Goal: Task Accomplishment & Management: Use online tool/utility

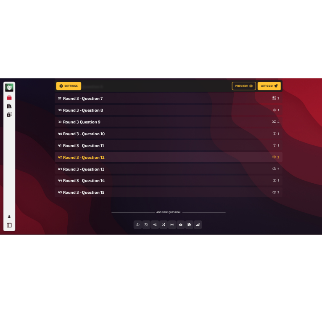
scroll to position [975, 0]
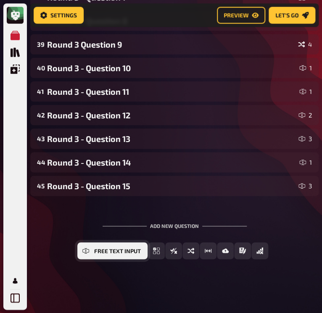
click at [112, 250] on span "Free Text Input" at bounding box center [117, 251] width 47 height 6
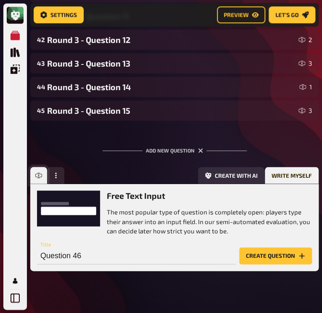
scroll to position [1062, 0]
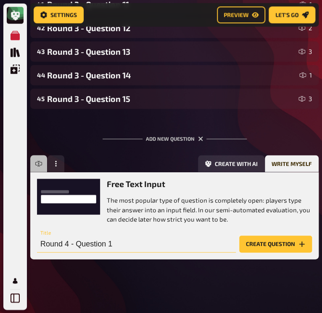
type input "Round 4 - Question 1"
click at [268, 247] on button "Create question" at bounding box center [275, 243] width 73 height 17
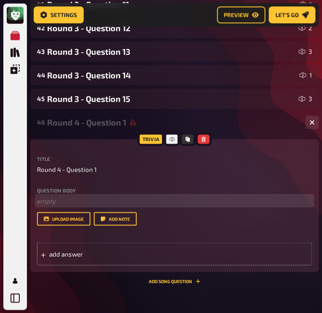
click at [60, 197] on p "﻿ empty" at bounding box center [174, 201] width 275 height 10
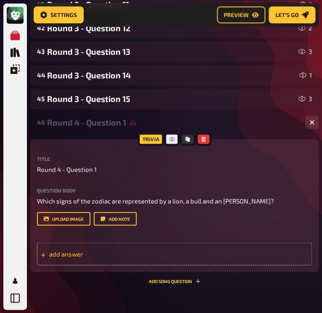
click at [95, 250] on span "add answer" at bounding box center [89, 253] width 80 height 8
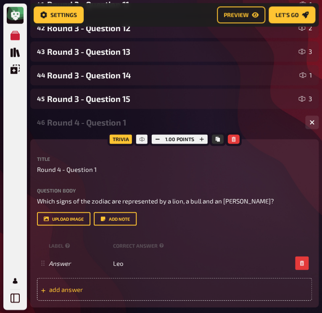
click at [85, 291] on span "add answer" at bounding box center [89, 289] width 80 height 8
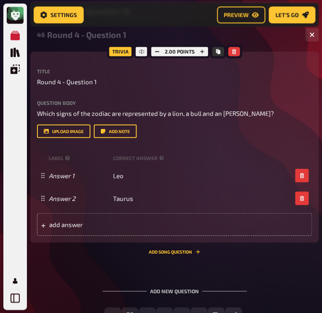
scroll to position [1153, 0]
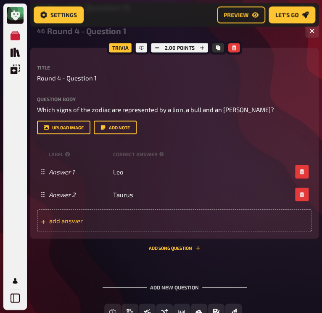
click at [126, 216] on span "add answer" at bounding box center [89, 220] width 80 height 8
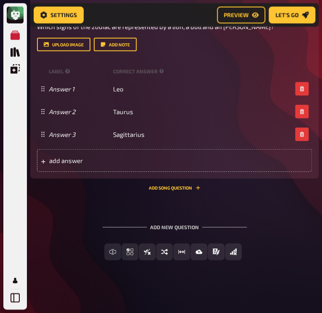
scroll to position [1237, 0]
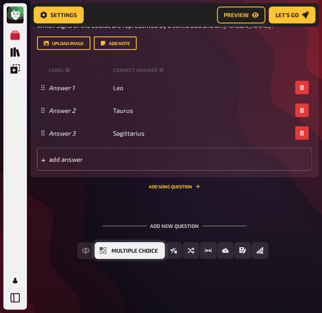
click at [107, 249] on button "Multiple Choice" at bounding box center [130, 250] width 70 height 17
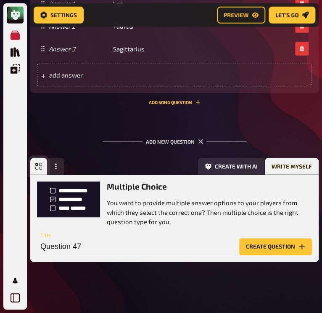
scroll to position [1324, 0]
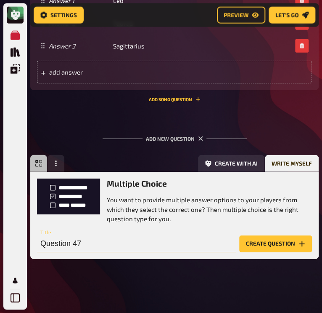
click at [91, 248] on input "Question 47" at bounding box center [136, 243] width 199 height 17
type input "Round 4 - Question 2"
click at [272, 242] on button "Create question" at bounding box center [275, 243] width 73 height 17
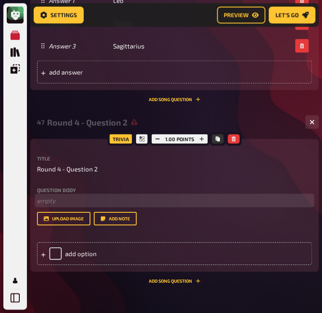
click at [63, 200] on p "﻿ empty" at bounding box center [174, 201] width 275 height 10
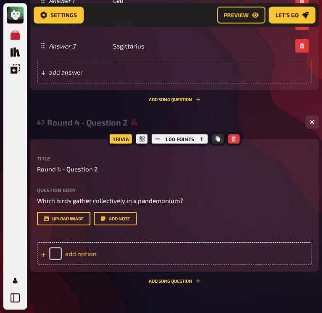
click at [101, 252] on div "add option" at bounding box center [174, 253] width 275 height 23
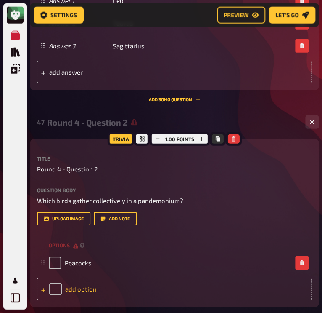
click at [76, 289] on div "add option" at bounding box center [174, 288] width 275 height 23
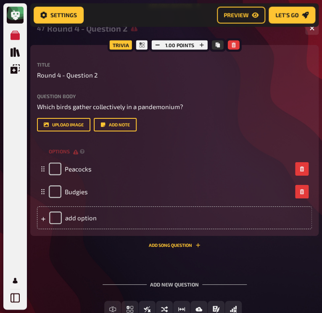
scroll to position [1419, 0]
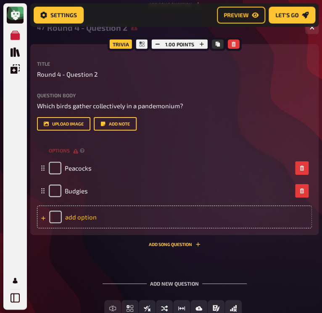
click at [82, 214] on div "add option" at bounding box center [174, 216] width 275 height 23
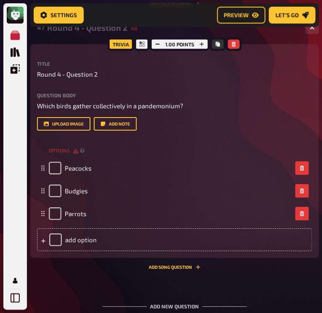
click at [86, 273] on div "47 Round 4 - Question 2 3 Trivia 1.00 points Title Round 4 - Question 2 Questio…" at bounding box center [174, 146] width 289 height 259
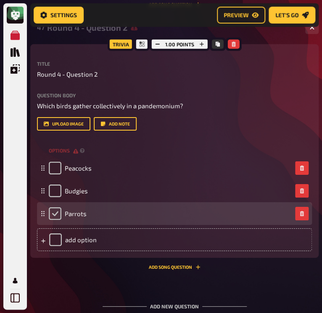
click at [56, 211] on input "checkbox" at bounding box center [55, 213] width 13 height 13
checkbox input "true"
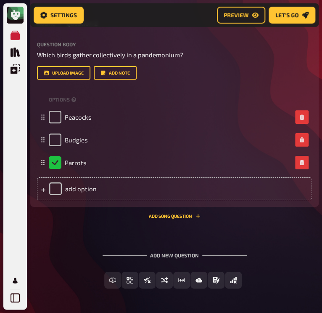
scroll to position [1499, 0]
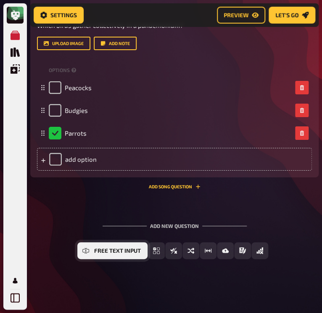
click at [89, 251] on icon "Free Text Input" at bounding box center [85, 250] width 7 height 3
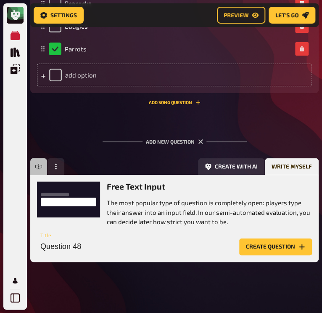
scroll to position [1586, 0]
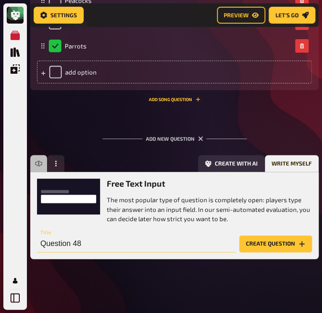
click at [73, 246] on input "Question 48" at bounding box center [136, 243] width 199 height 17
click at [82, 243] on input "Question 48" at bounding box center [136, 243] width 199 height 17
type input "Round 4 - Question 3"
click at [254, 248] on button "Create question" at bounding box center [275, 243] width 73 height 17
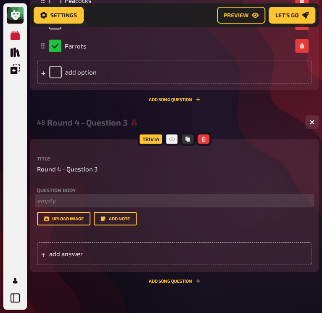
click at [47, 200] on p "﻿ empty" at bounding box center [174, 201] width 275 height 10
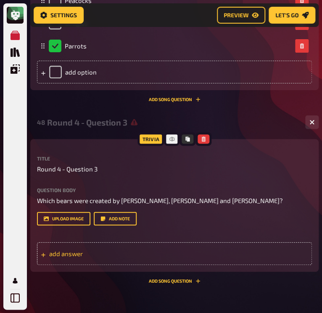
click at [57, 249] on span "add answer" at bounding box center [89, 253] width 80 height 8
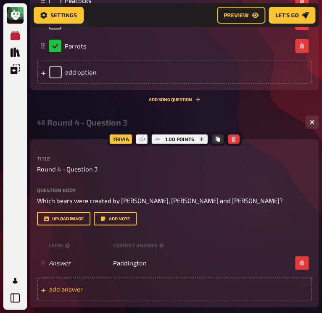
click at [87, 289] on span "add answer" at bounding box center [89, 289] width 80 height 8
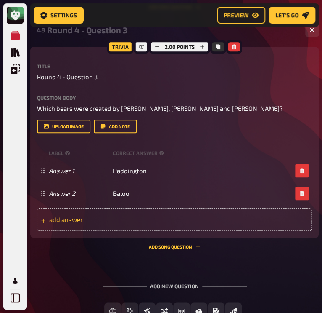
scroll to position [1679, 0]
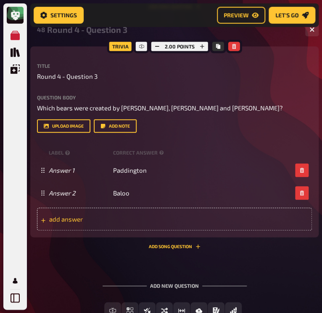
click at [118, 217] on span "add answer" at bounding box center [89, 219] width 80 height 8
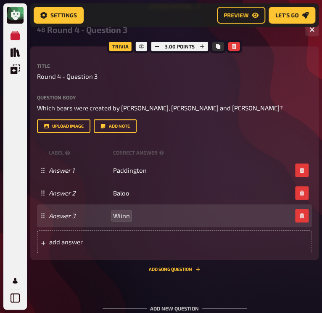
click at [129, 216] on span "Wiinn" at bounding box center [121, 216] width 17 height 8
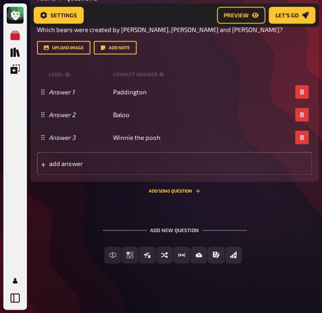
scroll to position [1761, 0]
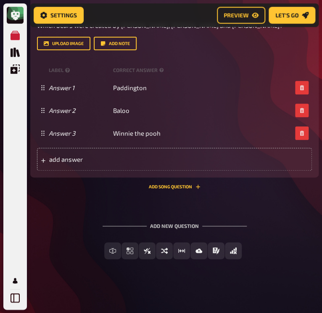
click at [124, 220] on div "Add new question" at bounding box center [175, 222] width 144 height 26
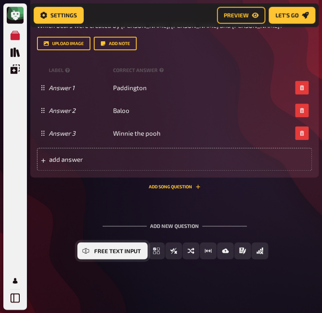
click at [113, 253] on button "Free Text Input" at bounding box center [112, 250] width 70 height 17
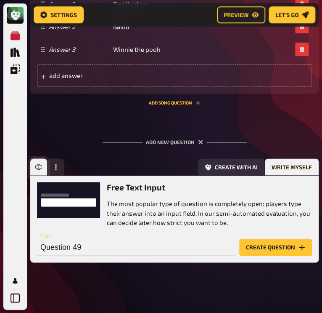
scroll to position [1848, 0]
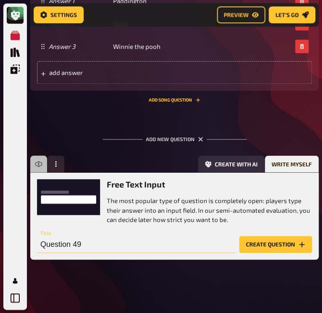
click at [95, 237] on input "Question 49" at bounding box center [136, 244] width 199 height 17
type input "Round 4 - Question 5"
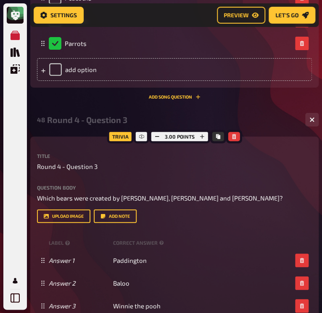
scroll to position [1587, 0]
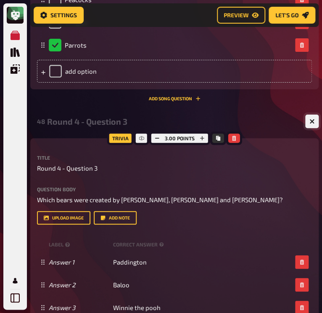
click at [314, 118] on button "button" at bounding box center [311, 120] width 13 height 13
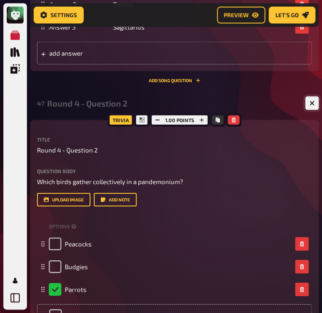
click at [313, 107] on button "button" at bounding box center [311, 102] width 13 height 13
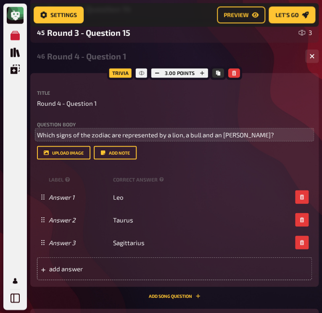
scroll to position [1121, 0]
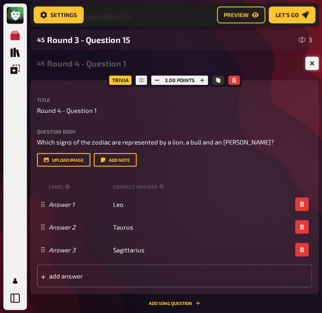
click at [310, 64] on icon "button" at bounding box center [312, 63] width 5 height 5
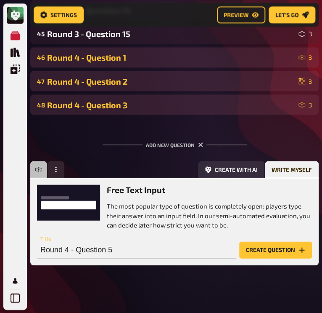
scroll to position [1132, 0]
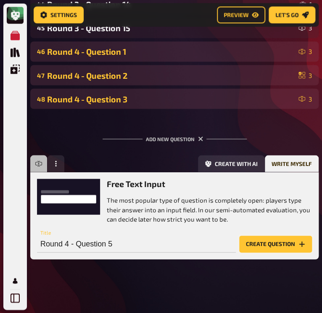
click at [280, 246] on button "Create question" at bounding box center [275, 243] width 73 height 17
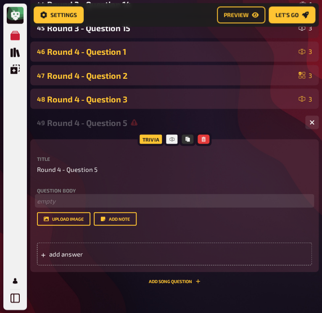
click at [57, 205] on p "﻿ empty" at bounding box center [174, 201] width 275 height 10
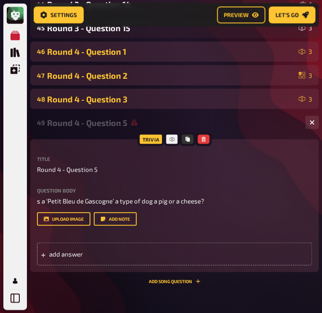
click at [35, 197] on div "Trivia Title Round 4 - Question 5 Question body s a ‘Petit Bleu de Gascogne’ a …" at bounding box center [174, 205] width 289 height 133
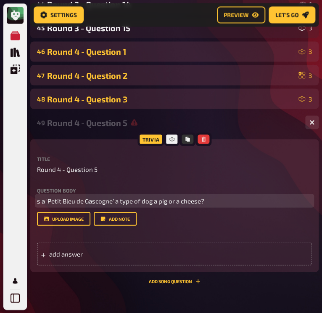
click at [37, 199] on span "s a ‘Petit Bleu de Gascogne’ a type of dog a pig or a cheese?" at bounding box center [120, 200] width 167 height 8
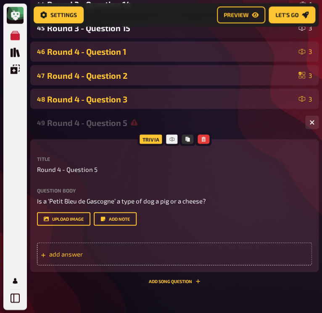
click at [74, 256] on span "add answer" at bounding box center [89, 253] width 80 height 8
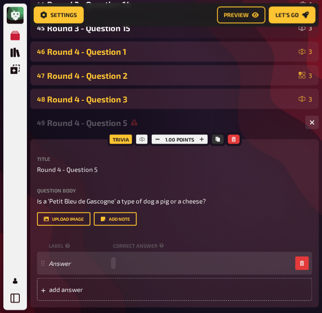
click at [128, 263] on div "Answer" at bounding box center [170, 263] width 243 height 8
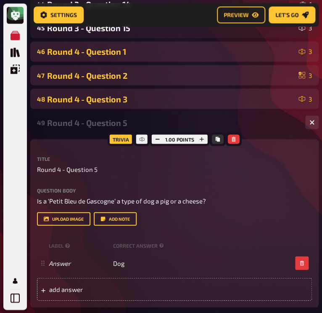
click at [125, 139] on div "Trivia" at bounding box center [121, 138] width 27 height 13
click at [141, 138] on icon at bounding box center [141, 138] width 5 height 5
click at [233, 138] on icon "button" at bounding box center [233, 138] width 5 height 5
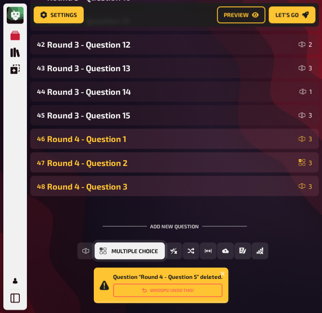
click at [146, 249] on span "Multiple Choice" at bounding box center [134, 251] width 47 height 6
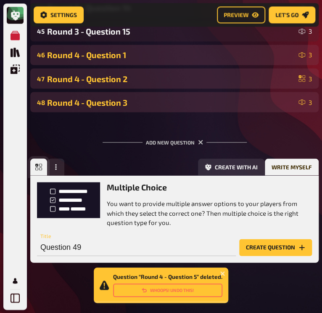
scroll to position [1132, 0]
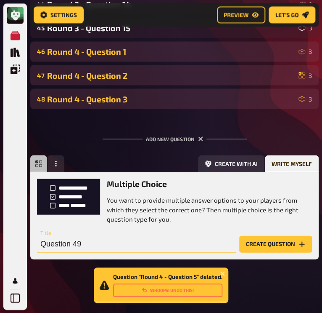
click at [91, 242] on input "Question 49" at bounding box center [136, 243] width 199 height 17
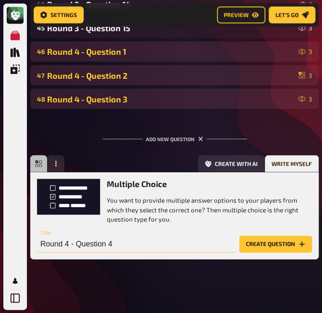
type input "Round 4 - Question 4"
click at [252, 244] on button "Create question" at bounding box center [275, 243] width 73 height 17
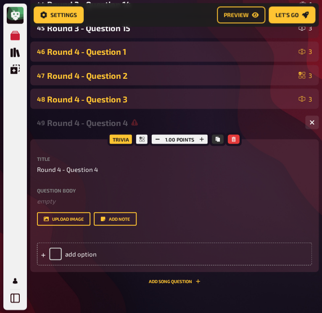
click at [66, 194] on div "Question body ﻿ empty Drop here to upload" at bounding box center [174, 196] width 275 height 18
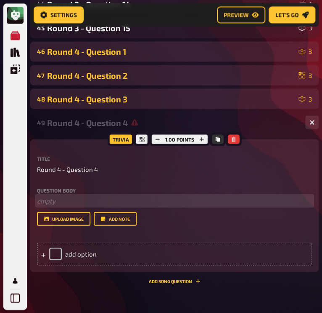
click at [66, 199] on p "﻿ empty" at bounding box center [174, 201] width 275 height 10
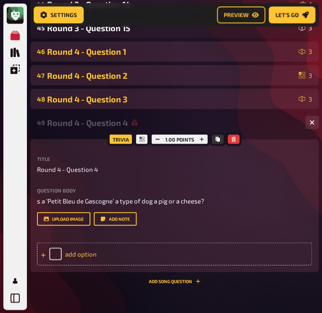
click at [84, 252] on div "add option" at bounding box center [174, 253] width 275 height 23
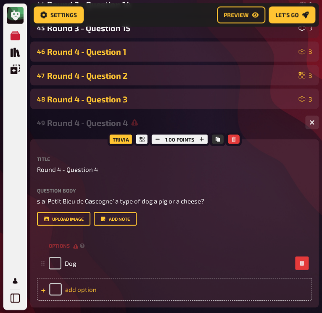
click at [79, 292] on div "add option" at bounding box center [174, 288] width 275 height 23
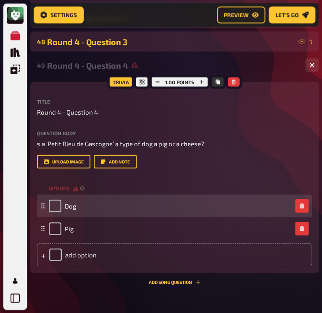
scroll to position [1190, 0]
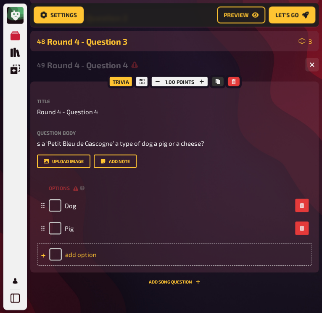
click at [95, 257] on div "add option" at bounding box center [174, 253] width 275 height 23
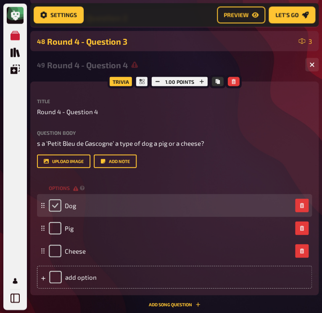
click at [56, 210] on input "checkbox" at bounding box center [55, 205] width 13 height 13
checkbox input "true"
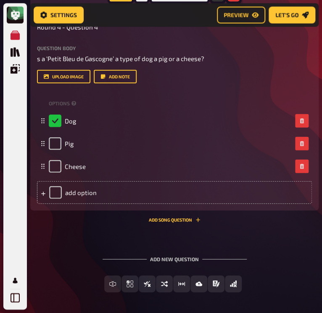
scroll to position [1276, 0]
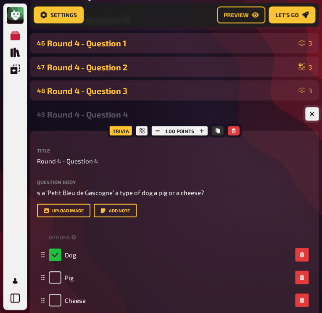
click at [313, 113] on icon "button" at bounding box center [312, 114] width 8 height 8
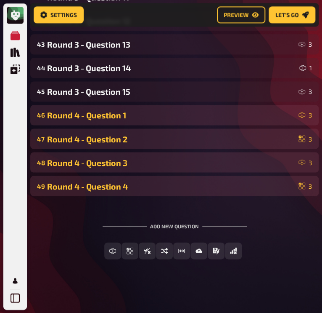
scroll to position [1069, 0]
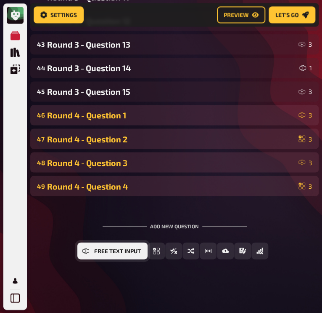
click at [110, 254] on button "Free Text Input" at bounding box center [112, 250] width 70 height 17
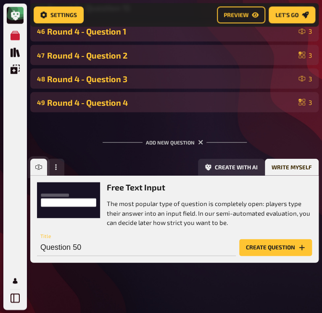
scroll to position [1156, 0]
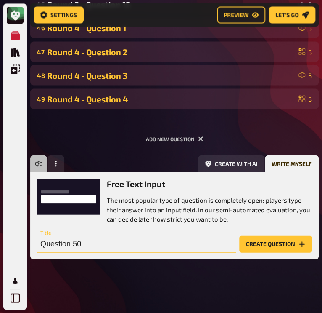
click at [164, 244] on input "Question 50" at bounding box center [136, 243] width 199 height 17
type input "Q"
type input "Round 4 - Question 5"
click at [251, 243] on button "Create question" at bounding box center [275, 243] width 73 height 17
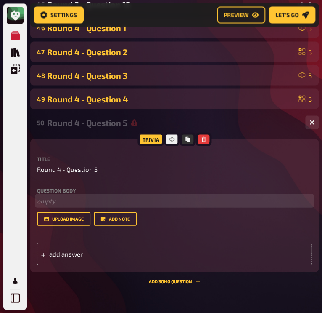
click at [53, 202] on p "﻿ empty" at bounding box center [174, 201] width 275 height 10
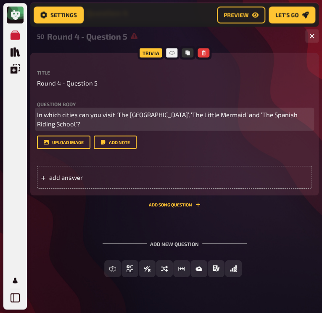
scroll to position [1260, 0]
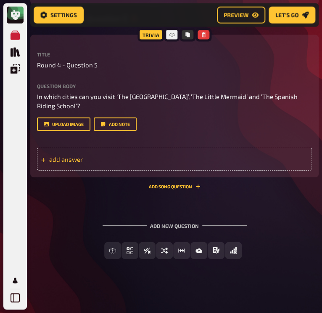
click at [67, 156] on span "add answer" at bounding box center [89, 159] width 80 height 8
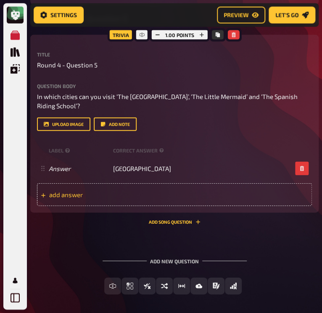
click at [96, 200] on div "add answer" at bounding box center [174, 194] width 275 height 23
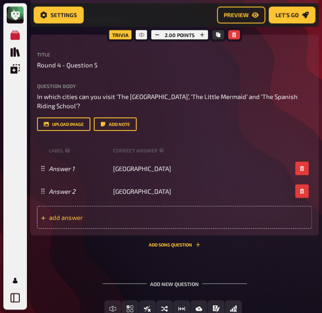
click at [123, 216] on span "add answer" at bounding box center [89, 217] width 80 height 8
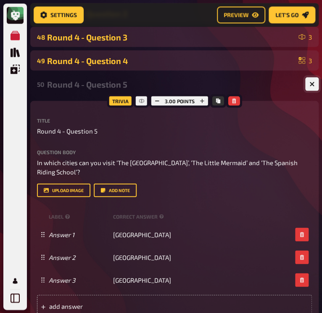
click at [312, 86] on button "button" at bounding box center [311, 83] width 13 height 13
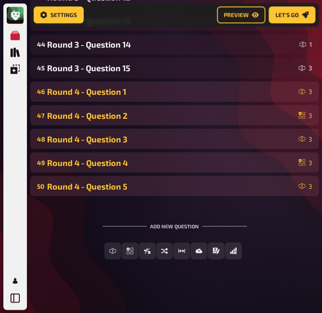
scroll to position [1093, 0]
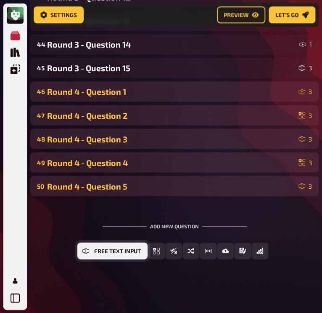
click at [86, 253] on icon "Free Text Input" at bounding box center [85, 250] width 7 height 7
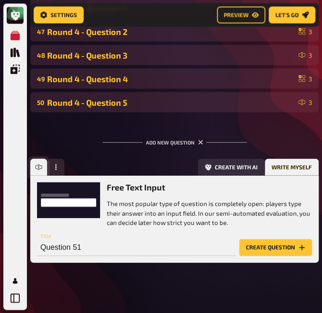
scroll to position [1180, 0]
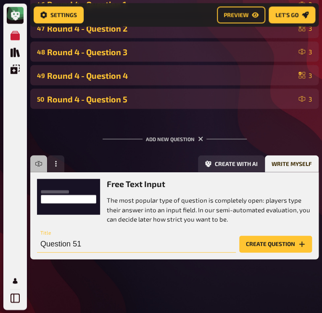
click at [111, 245] on input "Question 51" at bounding box center [136, 243] width 199 height 17
type input "Round 4 - Question 6"
click at [266, 242] on button "Create question" at bounding box center [275, 243] width 73 height 17
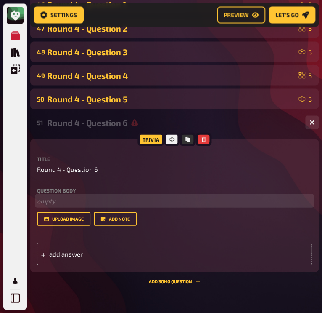
click at [77, 204] on p "﻿ empty" at bounding box center [174, 201] width 275 height 10
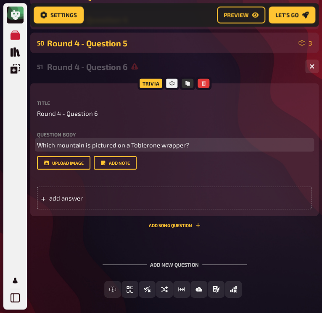
scroll to position [1236, 0]
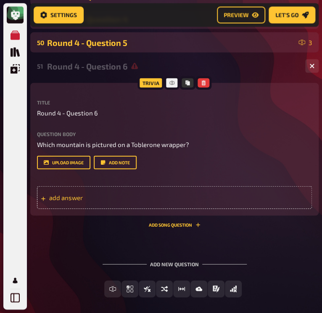
click at [104, 194] on span "add answer" at bounding box center [89, 198] width 80 height 8
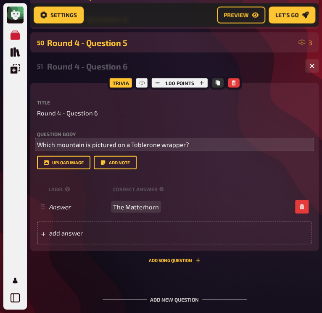
click at [89, 143] on span "Which mountain is pictured on a Toblerone wrapper?" at bounding box center [113, 145] width 152 height 8
click at [84, 143] on span "Which mountain is pictured on a Toblerone wrapper?" at bounding box center [113, 145] width 152 height 8
click at [90, 143] on span "Which mountain is pictured on a Toblerone wrapper?" at bounding box center [113, 145] width 152 height 8
click at [192, 145] on span "Which mountain was pictured on a Toblerone wrapper?" at bounding box center [116, 145] width 159 height 8
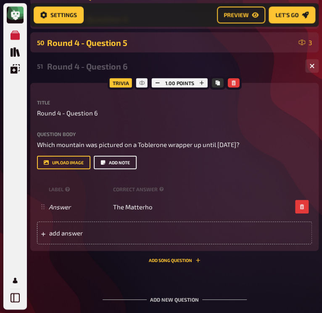
click at [106, 163] on button "Add note" at bounding box center [115, 162] width 43 height 13
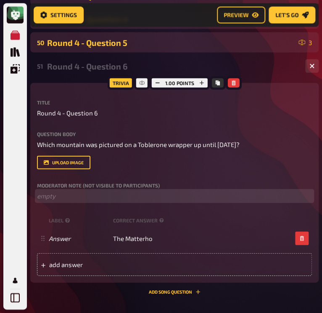
click at [99, 198] on p "﻿ empty" at bounding box center [174, 196] width 275 height 10
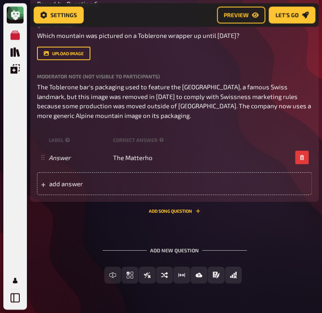
scroll to position [1369, 0]
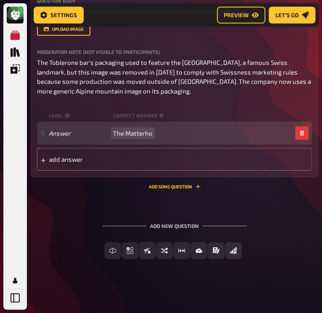
click at [151, 135] on span "The Matterho" at bounding box center [133, 133] width 40 height 8
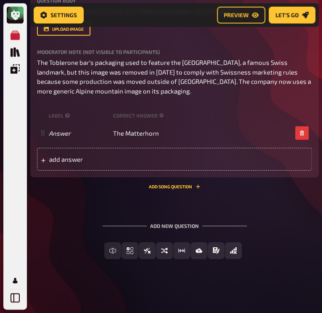
click at [82, 191] on div "51 Round 4 - Question 6 1 Trivia 1.00 points Title Round 4 - Question 6 Questio…" at bounding box center [174, 59] width 289 height 273
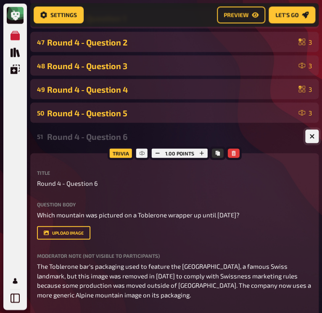
click at [314, 134] on icon "button" at bounding box center [312, 135] width 5 height 5
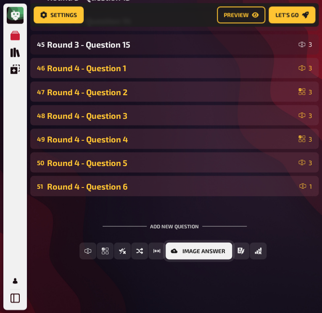
scroll to position [1116, 0]
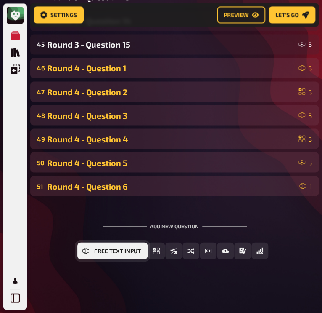
click at [124, 252] on span "Free Text Input" at bounding box center [117, 251] width 47 height 6
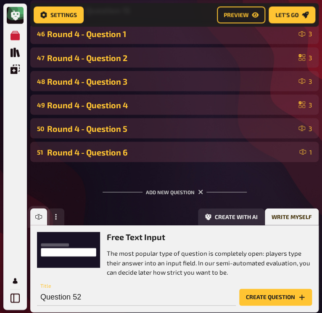
scroll to position [1203, 0]
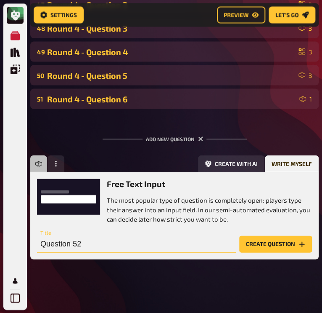
click at [87, 240] on input "Question 52" at bounding box center [136, 243] width 199 height 17
type input "Round 4 - Question 7"
click at [260, 246] on button "Create question" at bounding box center [275, 243] width 73 height 17
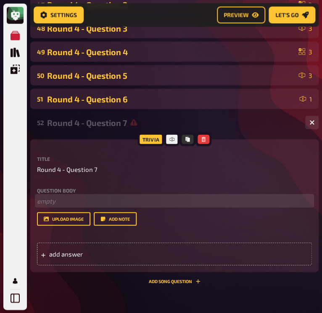
click at [50, 200] on p "﻿ empty" at bounding box center [174, 201] width 275 height 10
click at [145, 203] on span "What did the acronym ‘NASA’ mean to [PERSON_NAME]?" at bounding box center [116, 200] width 159 height 8
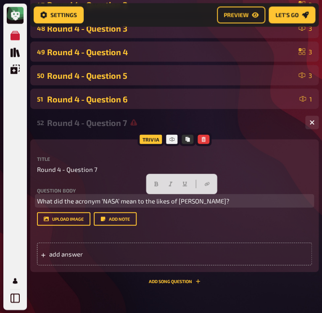
drag, startPoint x: 239, startPoint y: 200, endPoint x: 138, endPoint y: 199, distance: 100.6
click at [138, 199] on p "What did the acronym ‘NASA’ mean to the likes of [PERSON_NAME]?" at bounding box center [174, 201] width 275 height 10
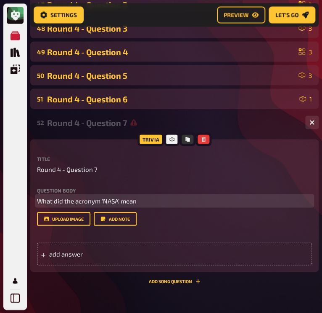
click at [63, 200] on span "What did the acronym ‘NASA’ mean" at bounding box center [87, 200] width 100 height 8
click at [147, 201] on p "What does the acronym ‘NASA’ mean" at bounding box center [174, 201] width 275 height 10
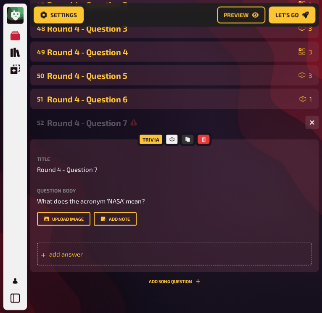
click at [106, 255] on span "add answer" at bounding box center [89, 253] width 80 height 8
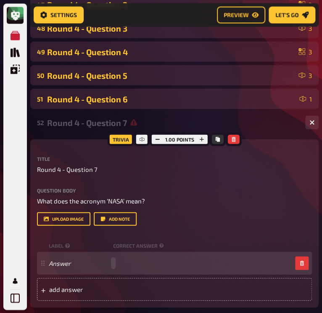
click at [124, 266] on div "Answer" at bounding box center [174, 262] width 275 height 23
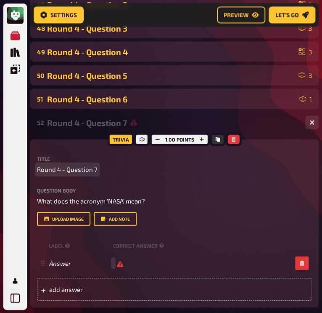
click at [93, 169] on span "Round 4 - Question 7" at bounding box center [67, 169] width 61 height 10
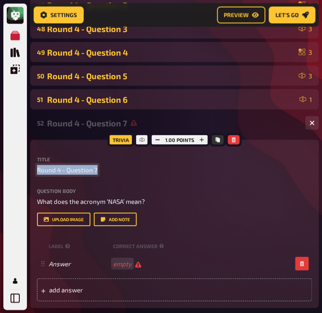
copy span "Round 4 - Question 7"
click at [185, 181] on div "Title Round 4 - Question 7 Question body What does the acronym ‘NASA’ mean? Dro…" at bounding box center [174, 190] width 275 height 69
click at [233, 136] on button "button" at bounding box center [234, 139] width 12 height 9
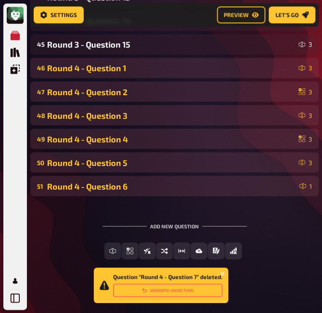
scroll to position [1116, 0]
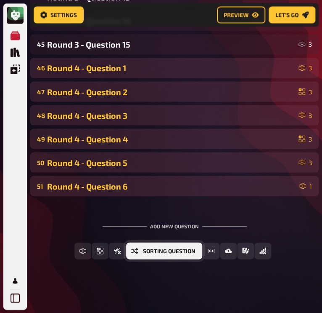
click at [183, 250] on span "Sorting Question" at bounding box center [169, 251] width 53 height 6
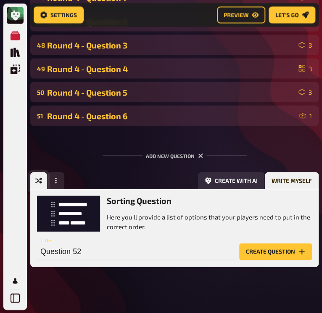
scroll to position [1193, 0]
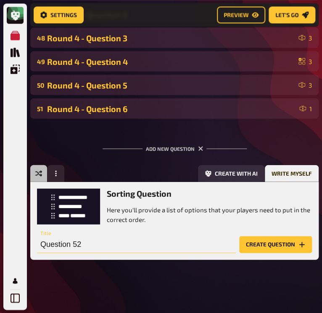
click at [87, 241] on input "Question 52" at bounding box center [136, 244] width 199 height 17
paste input "Round 4 - Question 7"
type input "Round 4 - Question 7"
click at [296, 243] on button "Create question" at bounding box center [275, 244] width 73 height 17
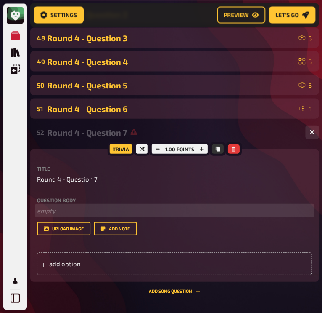
click at [51, 209] on p "﻿ empty" at bounding box center [174, 210] width 275 height 10
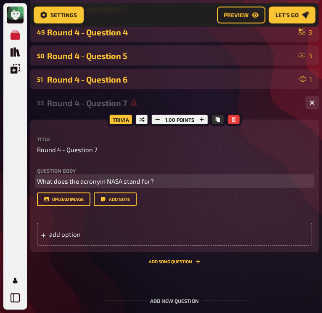
scroll to position [1223, 0]
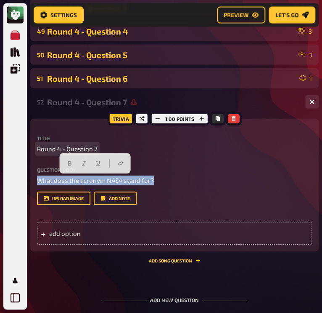
click at [94, 149] on span "Round 4 - Question 7" at bounding box center [67, 149] width 61 height 10
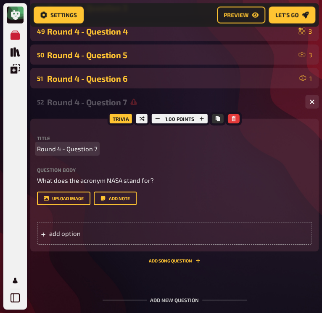
click at [94, 149] on span "Round 4 - Question 7" at bounding box center [67, 149] width 61 height 10
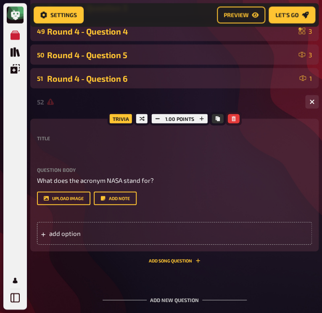
click at [234, 121] on button "button" at bounding box center [234, 118] width 12 height 9
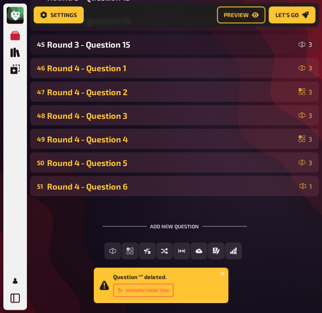
scroll to position [1116, 0]
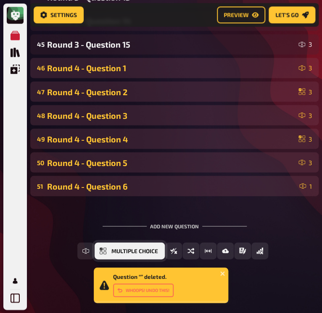
click at [153, 248] on span "Multiple Choice" at bounding box center [134, 251] width 47 height 6
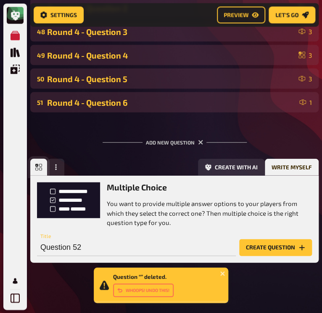
scroll to position [1203, 0]
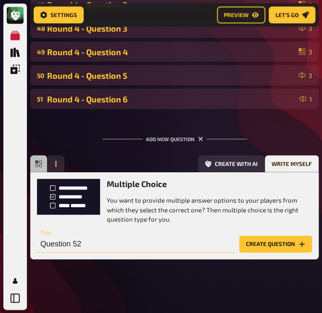
type input "Q"
paste input "Round 4 - Question 7"
type input "Round 4 - Question 7"
click at [280, 240] on button "Create question" at bounding box center [275, 243] width 73 height 17
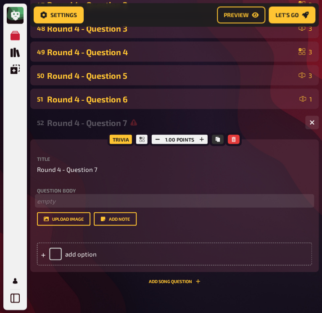
click at [70, 196] on p "﻿ empty" at bounding box center [174, 201] width 275 height 10
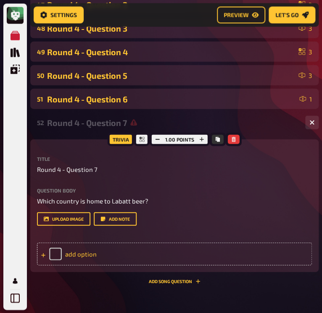
click at [90, 249] on div "add option" at bounding box center [174, 253] width 275 height 23
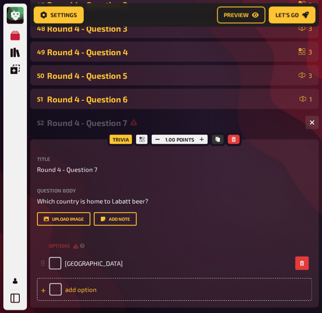
click at [85, 289] on div "add option" at bounding box center [174, 288] width 275 height 23
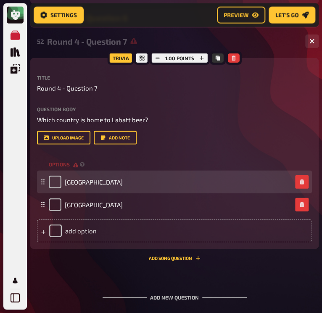
scroll to position [1286, 0]
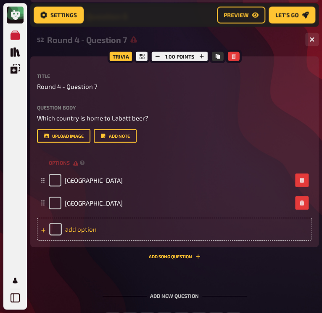
click at [73, 228] on div "add option" at bounding box center [174, 228] width 275 height 23
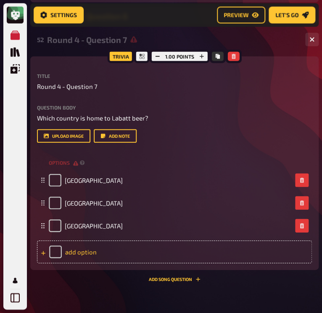
click at [78, 252] on div "add option" at bounding box center [174, 251] width 275 height 23
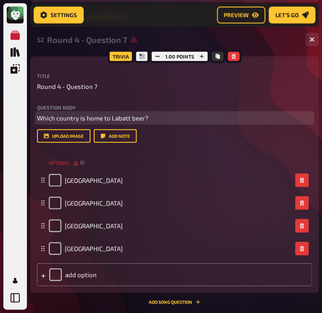
click at [255, 113] on p "Which country is home to Labatt beer?" at bounding box center [174, 118] width 275 height 10
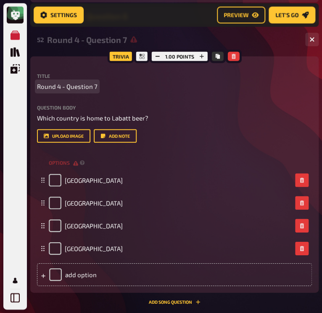
click at [273, 90] on p "Round 4 - Question 7" at bounding box center [174, 87] width 275 height 10
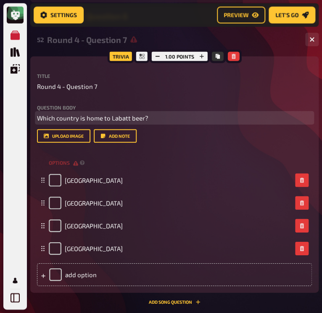
click at [143, 117] on span "Which country is home to Labatt beer?" at bounding box center [92, 118] width 111 height 8
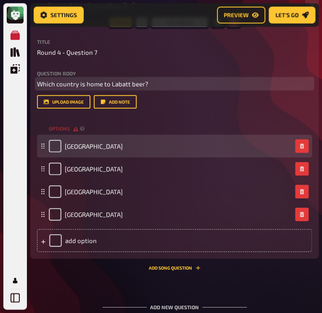
scroll to position [1324, 0]
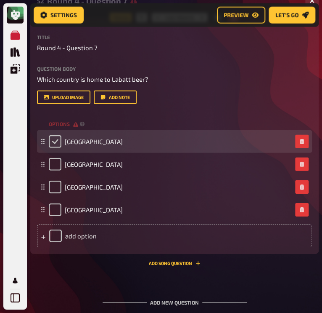
click at [53, 140] on input "checkbox" at bounding box center [55, 141] width 13 height 13
checkbox input "true"
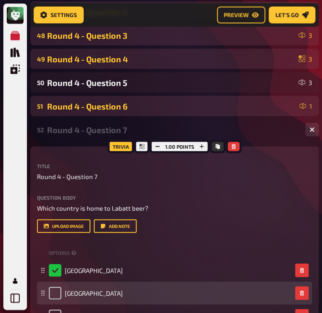
scroll to position [1196, 0]
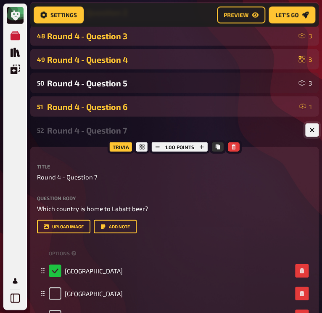
click at [311, 130] on icon "button" at bounding box center [312, 129] width 5 height 5
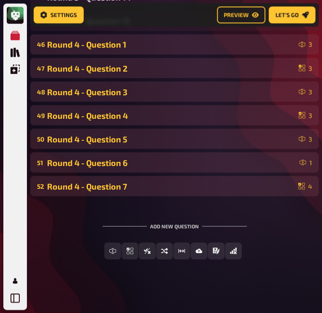
scroll to position [1140, 0]
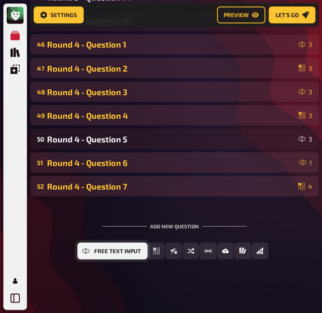
click at [116, 252] on span "Free Text Input" at bounding box center [117, 251] width 47 height 6
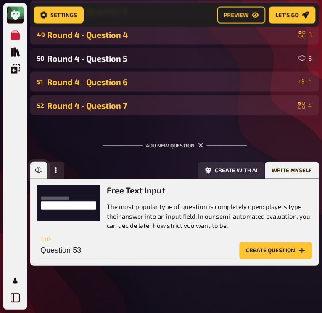
scroll to position [1227, 0]
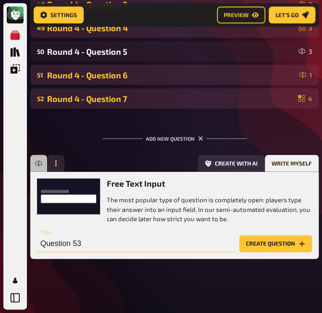
click at [85, 241] on input "Question 53" at bounding box center [136, 243] width 199 height 17
type input "Round 4 - Question 8"
click at [252, 244] on button "Create question" at bounding box center [275, 243] width 73 height 17
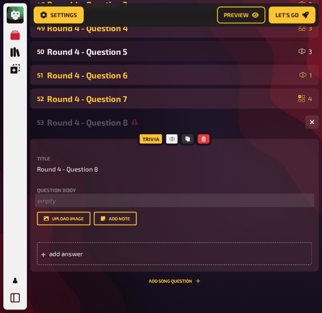
click at [56, 200] on p "﻿ empty" at bounding box center [174, 201] width 275 height 10
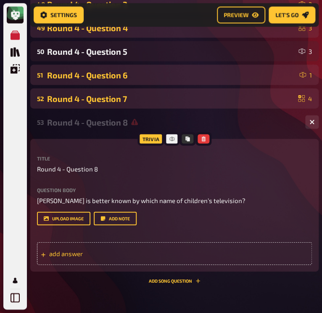
click at [97, 257] on span "add answer" at bounding box center [89, 253] width 80 height 8
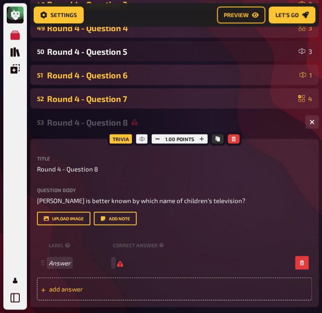
click at [97, 257] on div "Answer" at bounding box center [174, 262] width 275 height 23
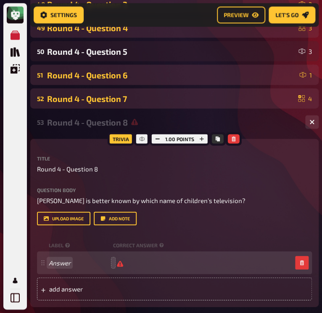
click at [104, 265] on span "Answer" at bounding box center [79, 263] width 61 height 8
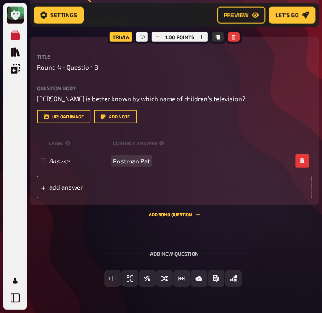
scroll to position [1331, 0]
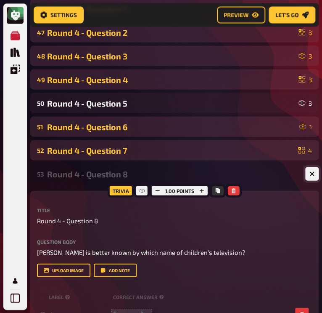
click at [309, 175] on button "button" at bounding box center [311, 173] width 13 height 13
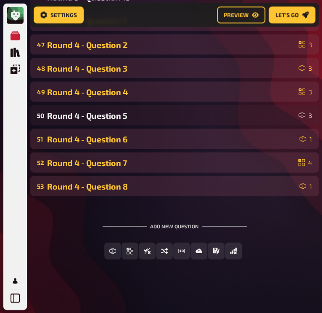
scroll to position [1163, 0]
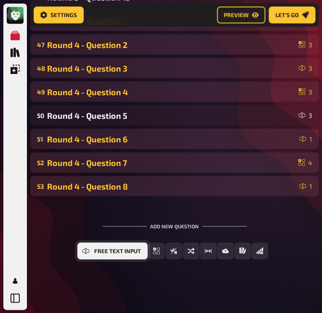
click at [127, 255] on button "Free Text Input" at bounding box center [112, 250] width 70 height 17
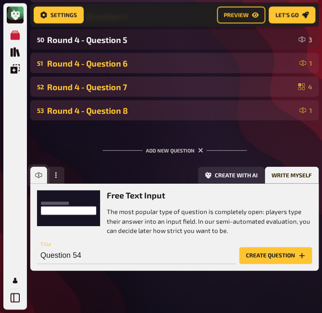
scroll to position [1250, 0]
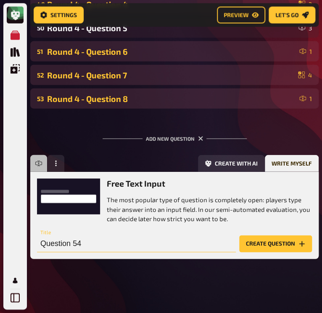
click at [108, 247] on input "Question 54" at bounding box center [136, 243] width 199 height 17
type input "Round 4 - Question 9"
click at [261, 245] on button "Create question" at bounding box center [275, 243] width 73 height 17
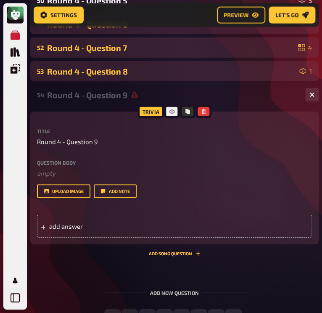
scroll to position [1284, 0]
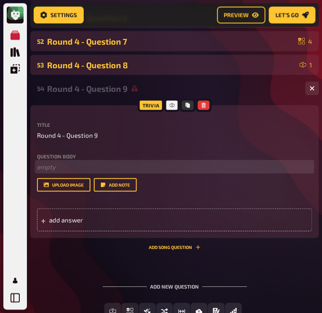
click at [67, 168] on p "﻿ empty" at bounding box center [174, 167] width 275 height 10
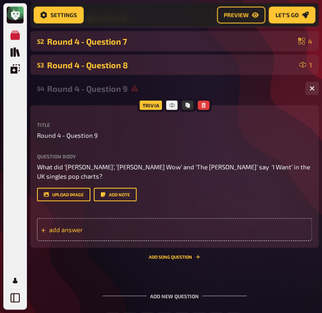
click at [76, 228] on span "add answer" at bounding box center [89, 229] width 80 height 8
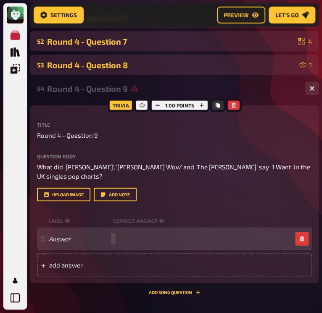
click at [121, 240] on div "Answer" at bounding box center [170, 239] width 243 height 8
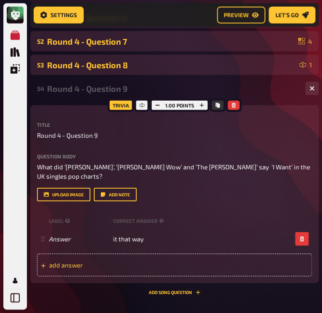
click at [53, 264] on span "add answer" at bounding box center [89, 265] width 80 height 8
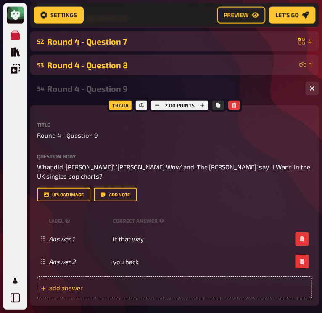
click at [55, 282] on div "add answer" at bounding box center [174, 287] width 275 height 23
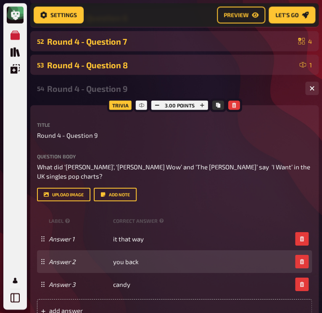
drag, startPoint x: 43, startPoint y: 264, endPoint x: 44, endPoint y: 251, distance: 13.1
click at [44, 251] on div "Answer 2 you back" at bounding box center [174, 261] width 275 height 23
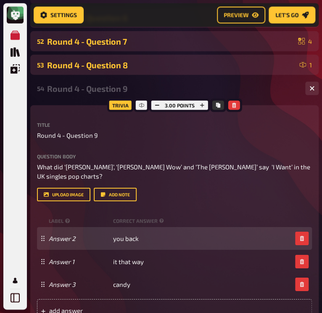
drag, startPoint x: 43, startPoint y: 261, endPoint x: 42, endPoint y: 238, distance: 23.6
click at [42, 238] on g at bounding box center [42, 238] width 3 height 5
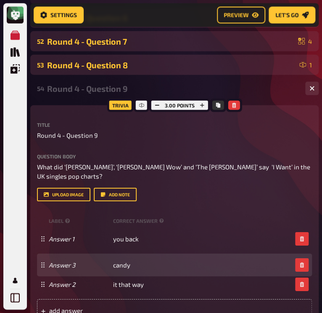
drag, startPoint x: 42, startPoint y: 282, endPoint x: 40, endPoint y: 262, distance: 20.8
click at [40, 262] on icon at bounding box center [42, 264] width 5 height 5
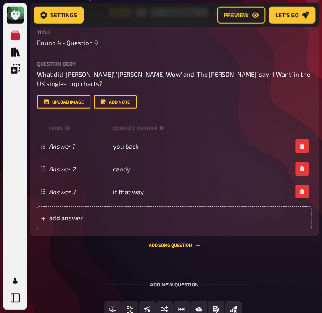
scroll to position [1377, 0]
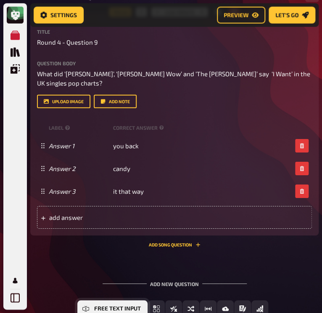
click at [113, 303] on button "Free Text Input" at bounding box center [112, 308] width 70 height 17
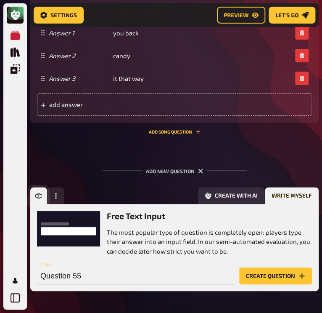
scroll to position [1522, 0]
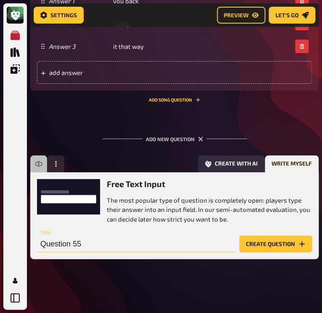
click at [106, 247] on input "Question 55" at bounding box center [136, 243] width 199 height 17
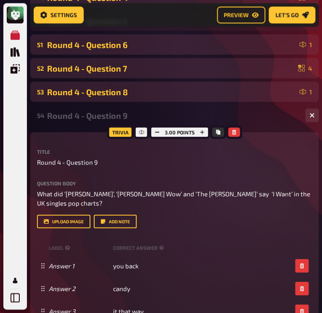
scroll to position [1254, 0]
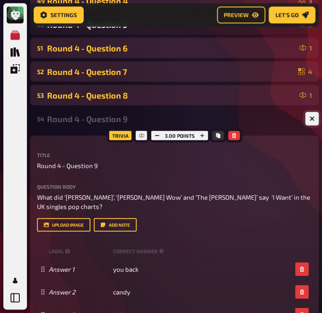
click at [313, 120] on icon "button" at bounding box center [312, 119] width 8 height 8
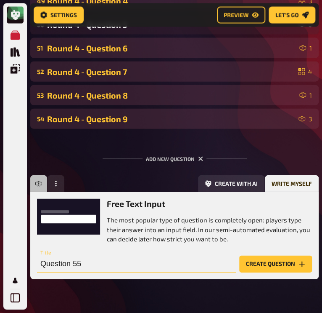
click at [93, 263] on input "Question 55" at bounding box center [136, 263] width 199 height 17
type input "Q"
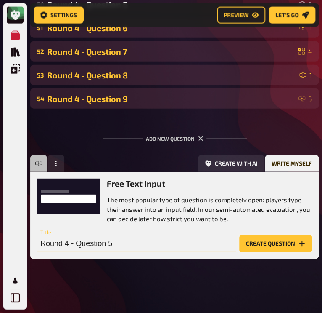
type input "Round 4 - Question 5"
click at [262, 245] on button "Create question" at bounding box center [275, 243] width 73 height 17
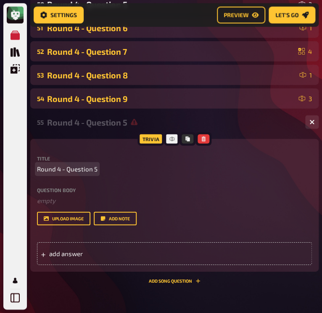
click at [98, 169] on p "Round 4 - Question 5" at bounding box center [174, 169] width 275 height 10
click at [157, 184] on div "Title Round 4 - Question 10 Question body ﻿ empty Drop here to upload upload im…" at bounding box center [174, 190] width 275 height 69
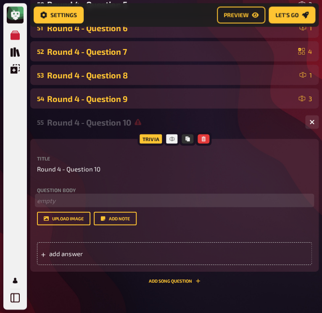
click at [77, 199] on p "﻿ empty" at bounding box center [174, 201] width 275 height 10
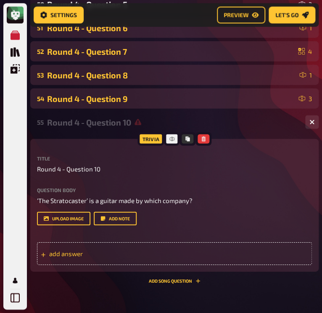
click at [85, 254] on span "add answer" at bounding box center [89, 253] width 80 height 8
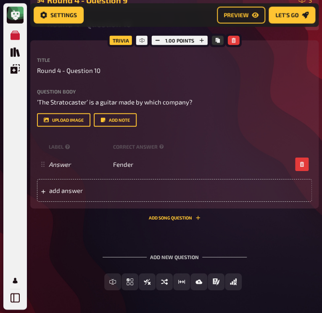
scroll to position [1374, 0]
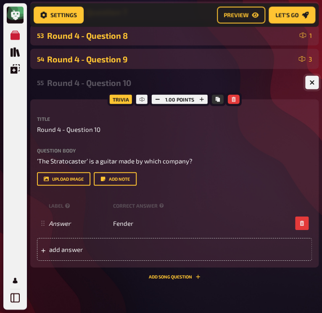
click at [311, 83] on icon "button" at bounding box center [312, 83] width 8 height 8
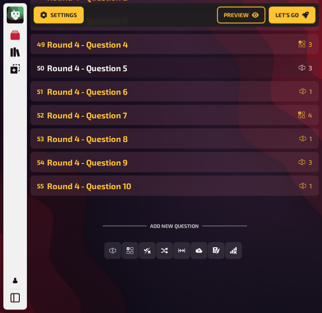
scroll to position [1210, 0]
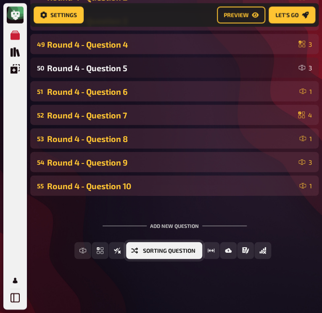
click at [182, 250] on span "Sorting Question" at bounding box center [169, 251] width 53 height 6
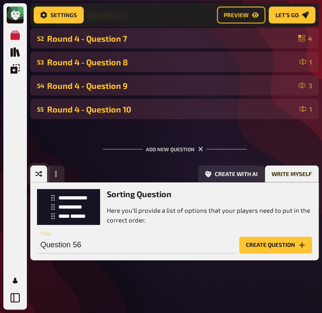
scroll to position [1288, 0]
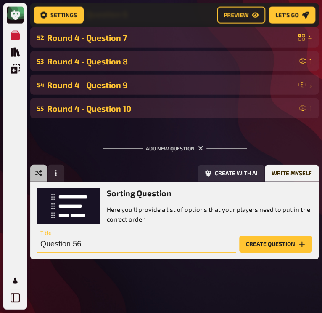
click at [86, 243] on input "Question 56" at bounding box center [136, 244] width 199 height 17
type input "R"
type input "Round 4 - Question 11"
click at [285, 246] on button "Create question" at bounding box center [275, 244] width 73 height 17
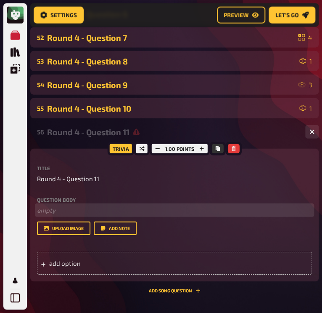
click at [45, 207] on p "﻿ empty" at bounding box center [174, 210] width 275 height 10
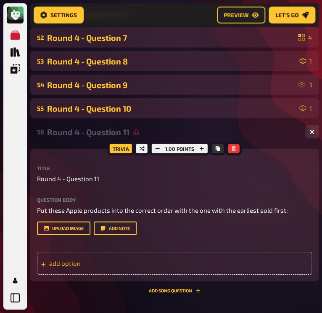
click at [65, 267] on div "add option" at bounding box center [174, 263] width 275 height 23
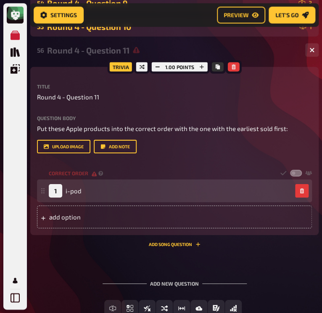
scroll to position [1371, 0]
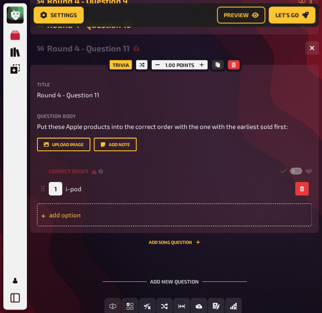
click at [88, 214] on div "add option" at bounding box center [174, 214] width 275 height 23
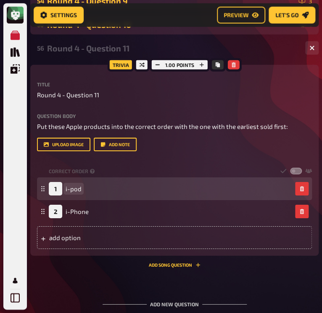
click at [70, 188] on span "i-pod" at bounding box center [74, 189] width 16 height 8
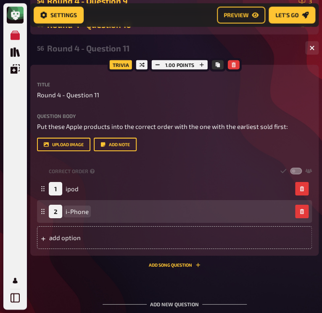
click at [71, 210] on span "i-Phone" at bounding box center [77, 211] width 23 height 8
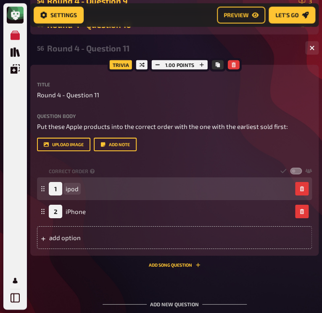
click at [69, 187] on span "ipod" at bounding box center [72, 189] width 13 height 8
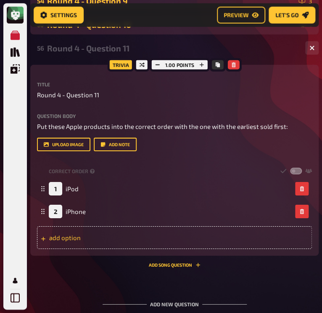
click at [67, 239] on div "add option" at bounding box center [174, 237] width 275 height 23
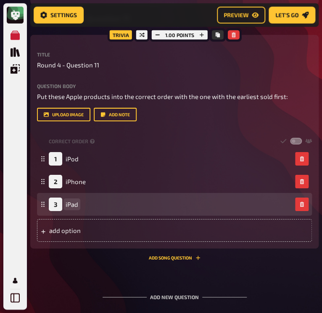
scroll to position [1405, 0]
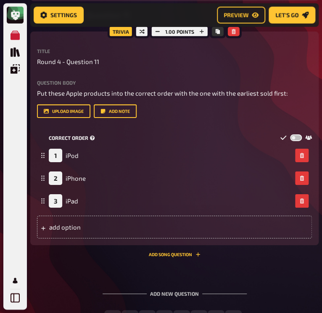
click at [293, 137] on label at bounding box center [296, 137] width 12 height 7
click at [290, 134] on input "checkbox" at bounding box center [290, 134] width 0 height 0
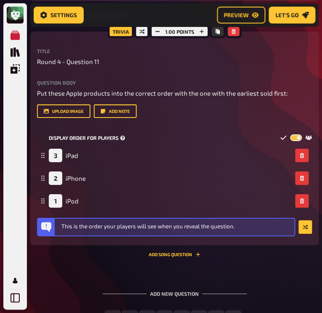
click at [297, 138] on label at bounding box center [296, 137] width 12 height 7
click at [290, 134] on input "checkbox" at bounding box center [290, 134] width 0 height 0
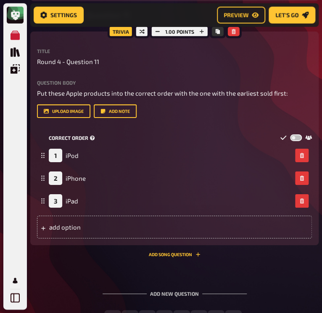
click at [297, 138] on label at bounding box center [296, 137] width 12 height 7
click at [290, 134] on input "checkbox" at bounding box center [290, 134] width 0 height 0
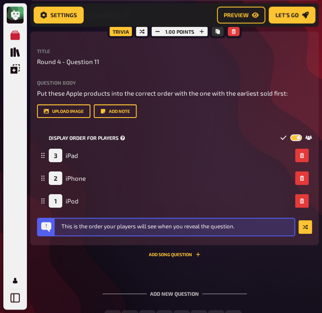
click at [298, 137] on label at bounding box center [296, 137] width 12 height 7
click at [290, 134] on input "checkbox" at bounding box center [290, 134] width 0 height 0
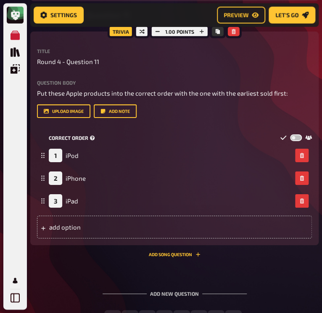
click at [298, 137] on label at bounding box center [296, 137] width 12 height 7
click at [290, 134] on input "checkbox" at bounding box center [290, 134] width 0 height 0
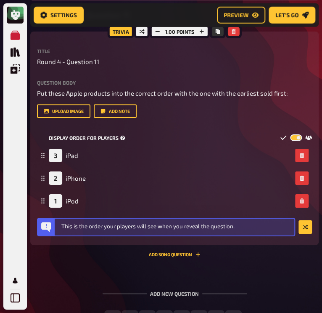
click at [299, 135] on label at bounding box center [296, 137] width 12 height 7
click at [290, 134] on input "checkbox" at bounding box center [290, 134] width 0 height 0
checkbox input "false"
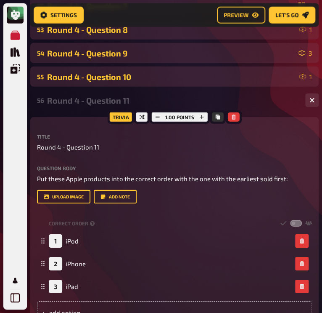
scroll to position [1318, 0]
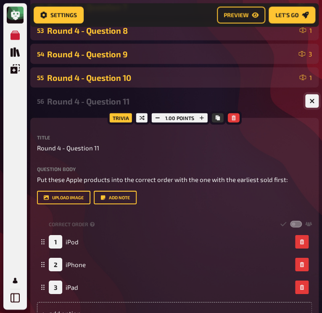
click at [311, 99] on icon "button" at bounding box center [312, 100] width 5 height 5
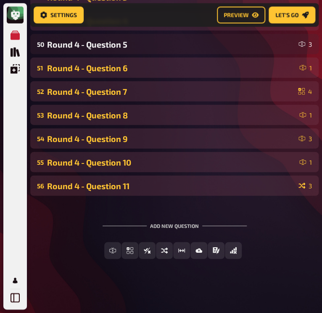
scroll to position [1234, 0]
